Goal: Check status: Check status

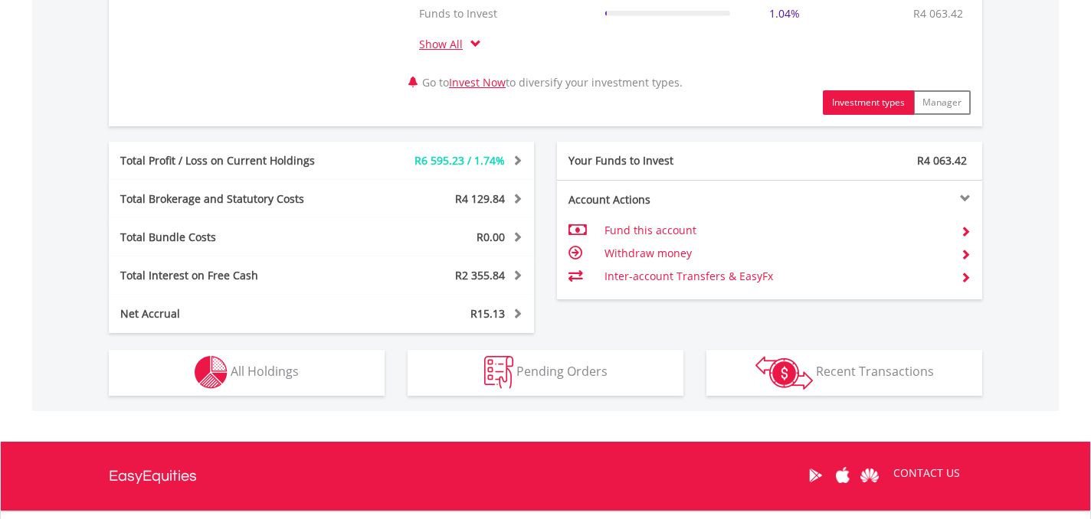
scroll to position [766, 0]
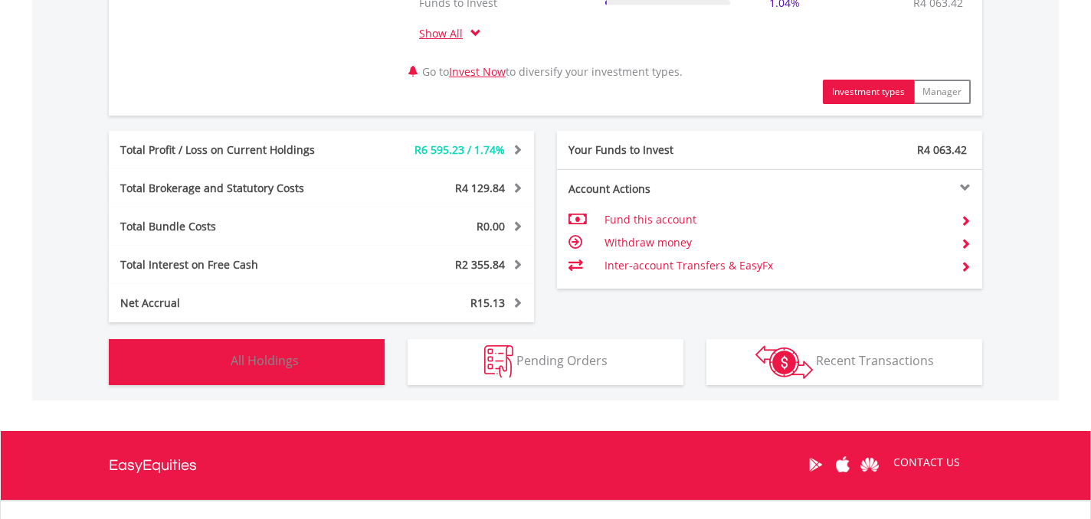
click at [254, 368] on button "Holdings All Holdings" at bounding box center [247, 362] width 276 height 46
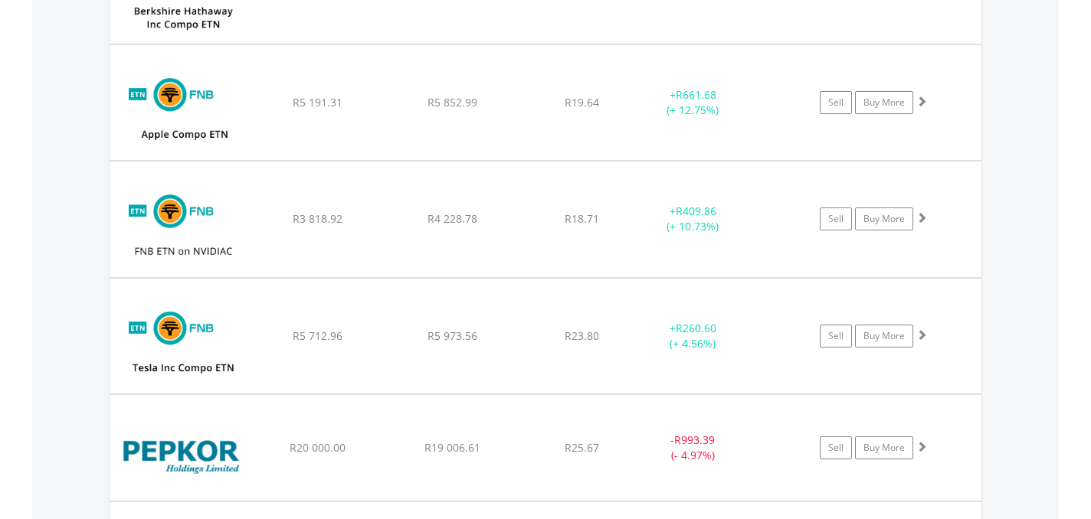
scroll to position [1901, 0]
click at [1011, 312] on div "Value View Share View DIY Shares HOLDING PURCHASE VALUE CURRENT VALUE CURRENT P…" at bounding box center [545, 60] width 1026 height 1588
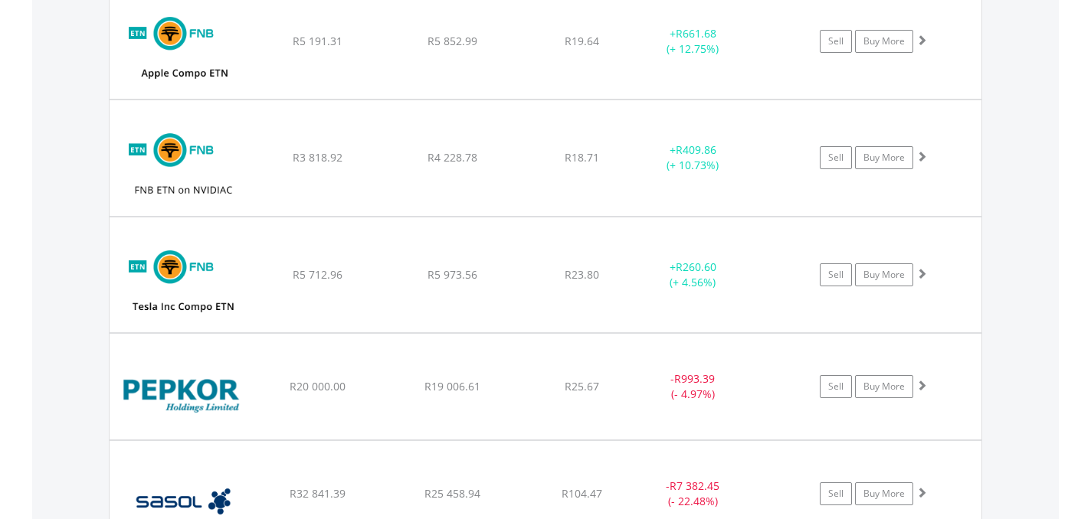
scroll to position [1962, 0]
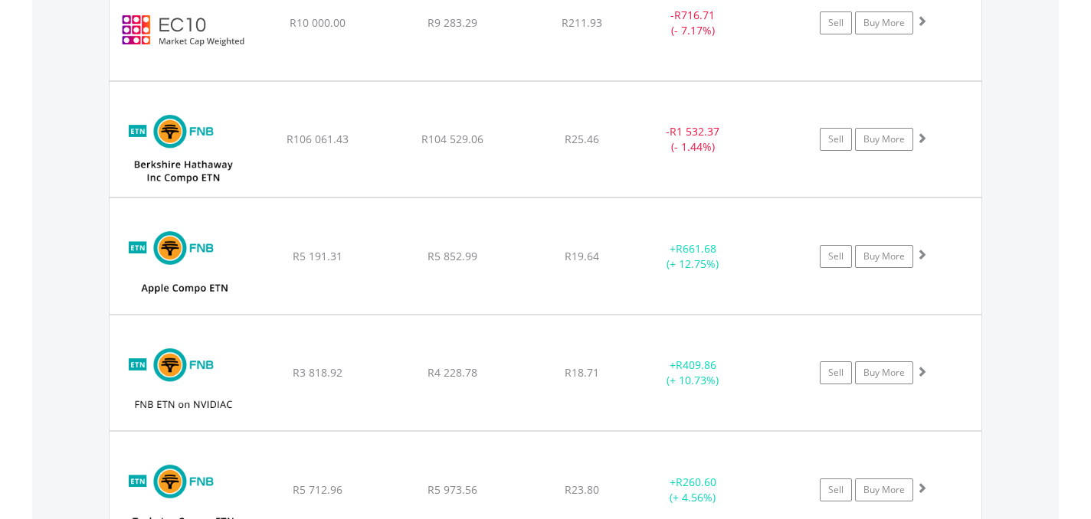
scroll to position [1748, 0]
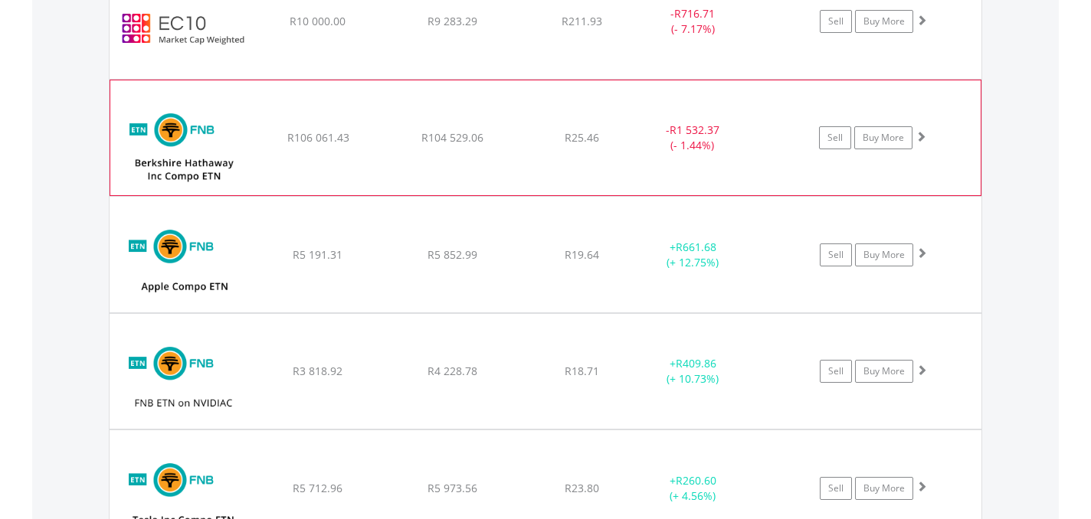
click at [921, 132] on span at bounding box center [920, 136] width 11 height 11
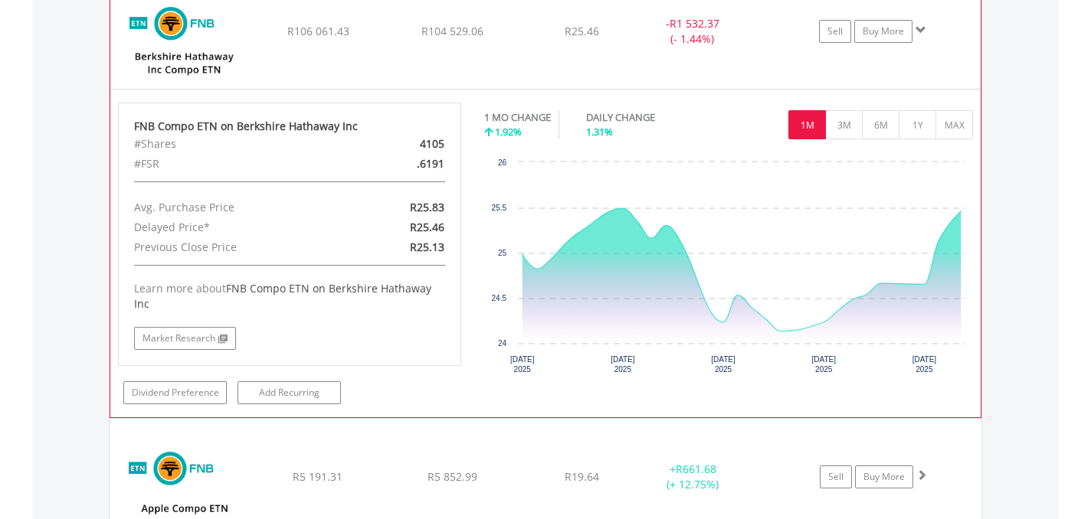
scroll to position [1870, 0]
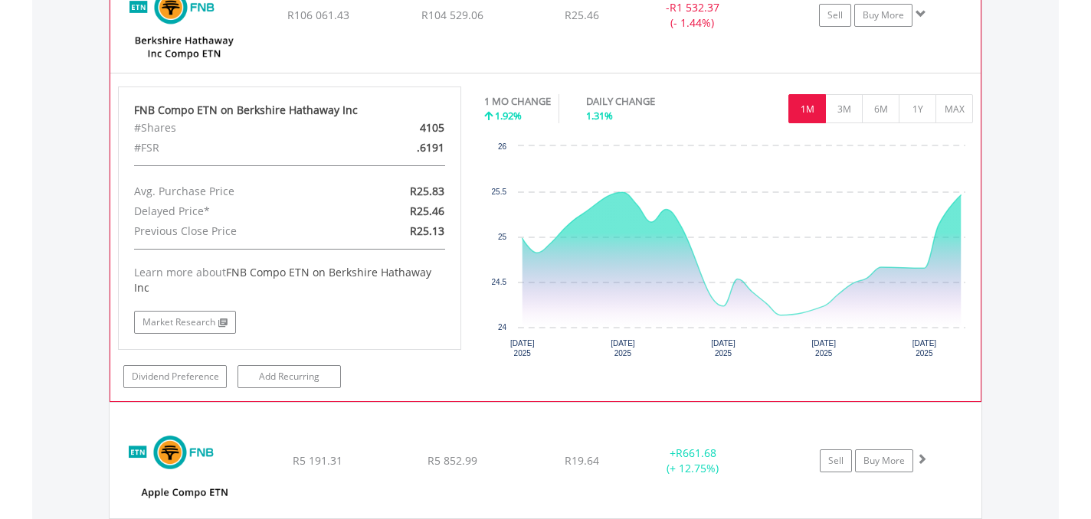
click at [924, 16] on span at bounding box center [920, 13] width 11 height 11
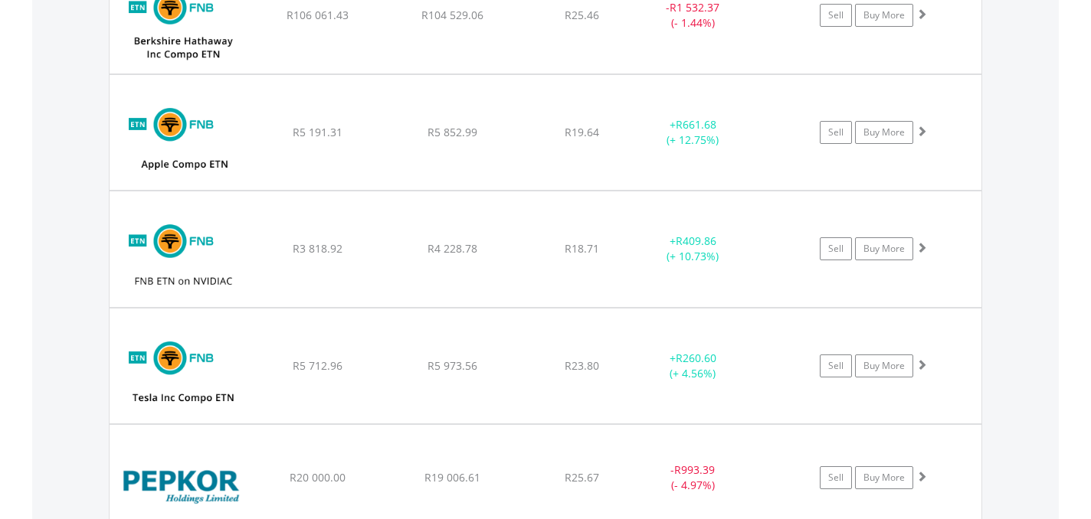
click at [1030, 119] on div "Value View Share View DIY Shares HOLDING PURCHASE VALUE CURRENT VALUE CURRENT P…" at bounding box center [545, 90] width 1026 height 1588
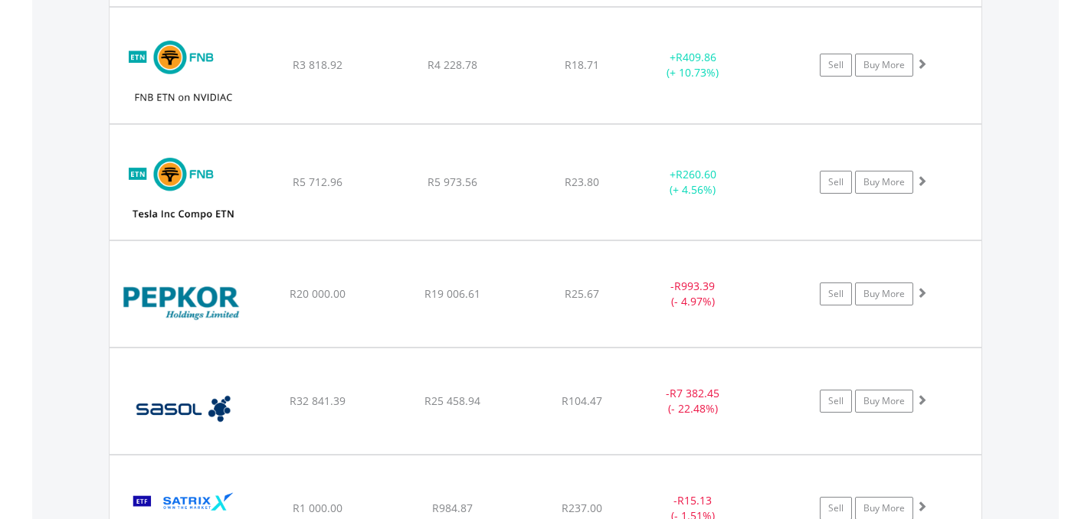
scroll to position [2085, 0]
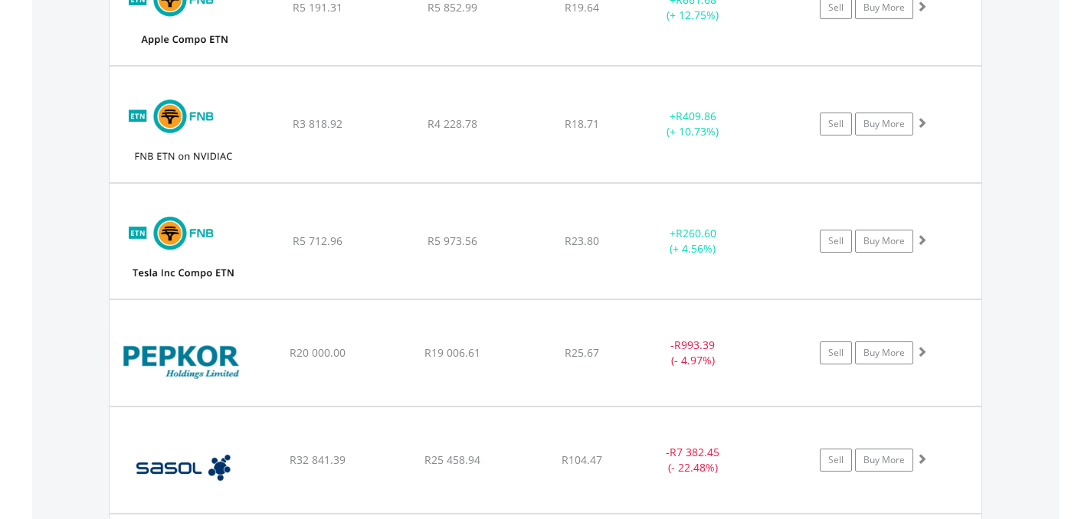
scroll to position [1993, 0]
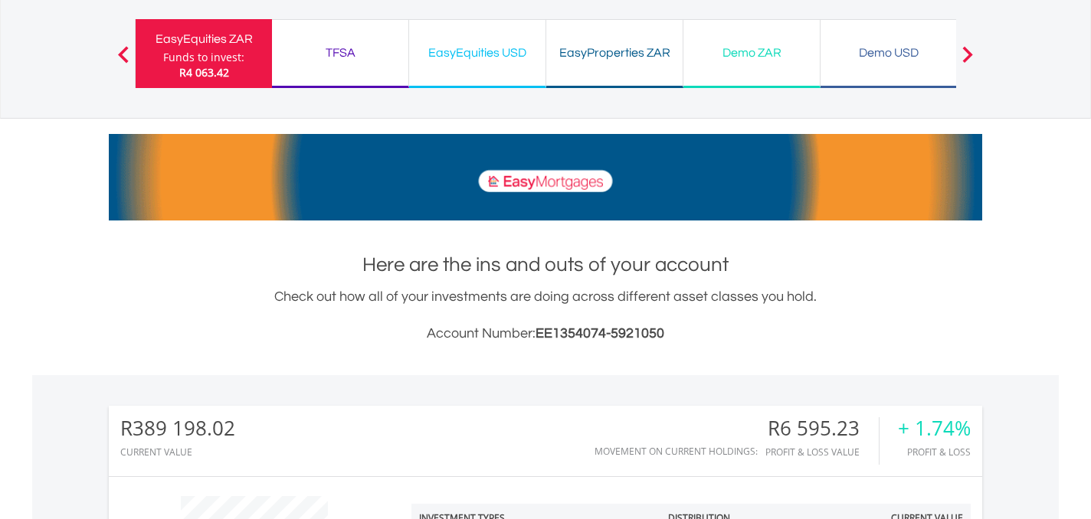
scroll to position [0, 0]
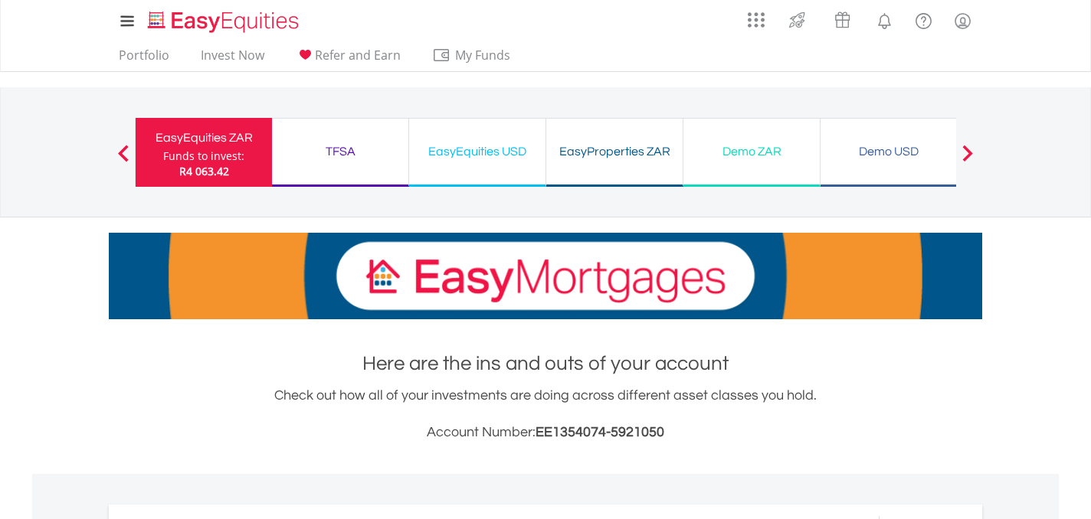
click at [355, 155] on div "TFSA" at bounding box center [340, 151] width 118 height 21
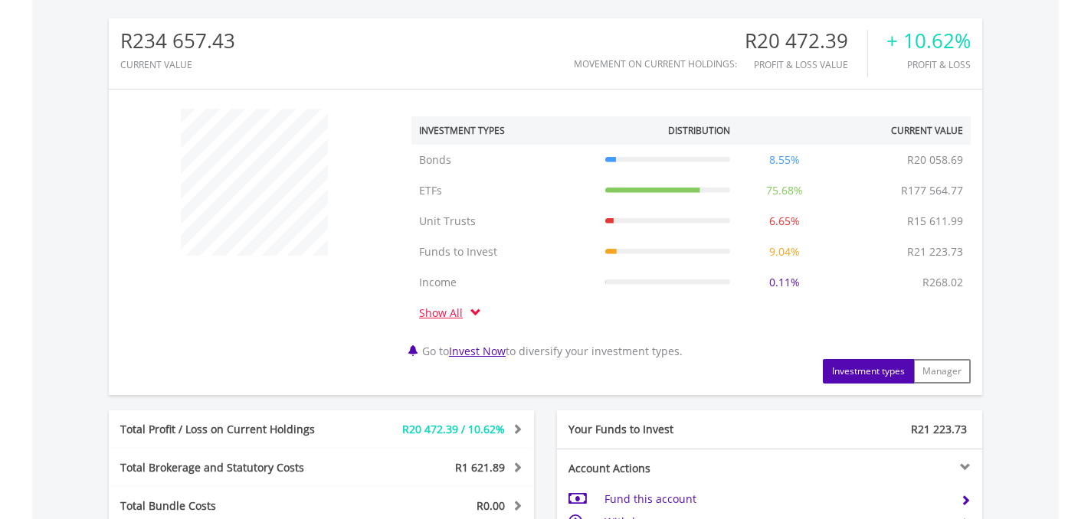
scroll to position [490, 0]
